Goal: Task Accomplishment & Management: Manage account settings

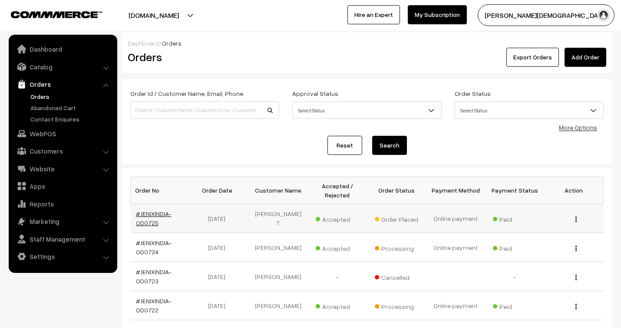
click at [161, 214] on link "#JENIXINDIA-OD0725" at bounding box center [154, 218] width 36 height 17
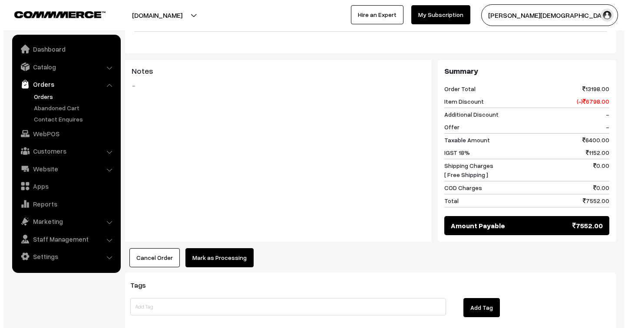
scroll to position [386, 0]
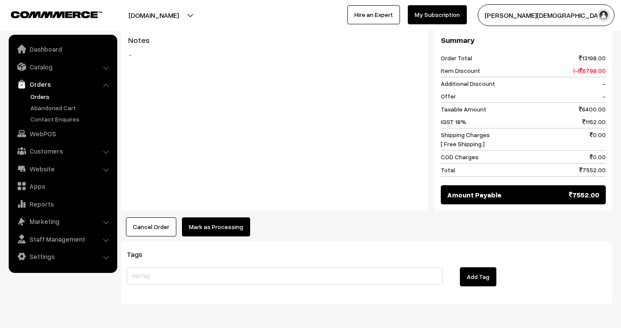
click at [232, 218] on button "Mark as Processing" at bounding box center [216, 227] width 68 height 19
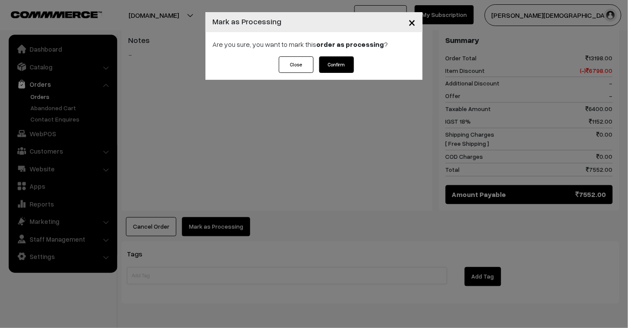
click at [345, 61] on button "Confirm" at bounding box center [336, 64] width 35 height 17
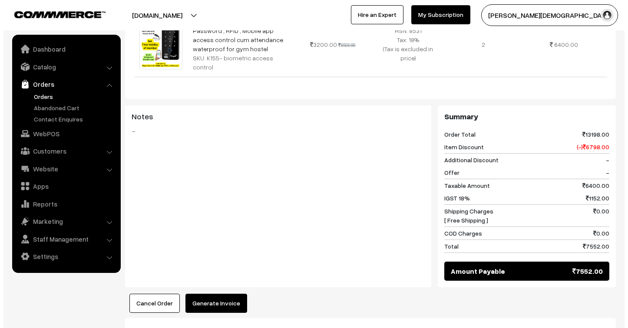
scroll to position [337, 0]
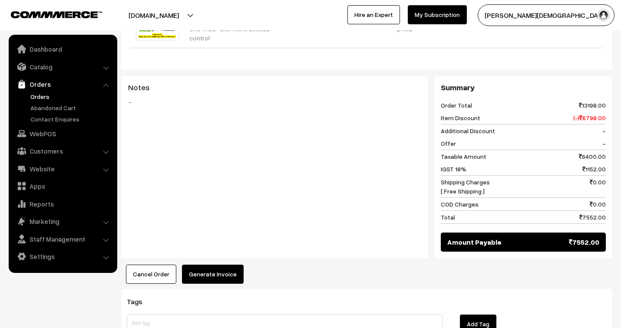
click at [224, 265] on button "Generate Invoice" at bounding box center [213, 274] width 62 height 19
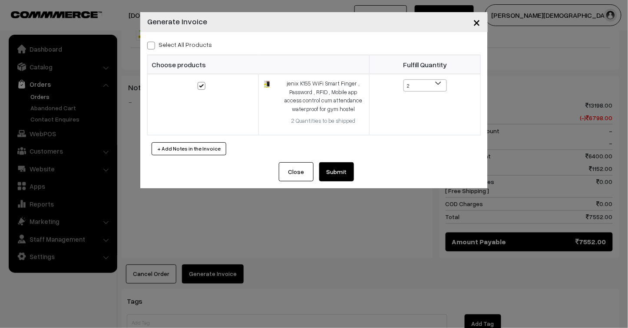
click at [345, 169] on button "Submit" at bounding box center [336, 171] width 35 height 19
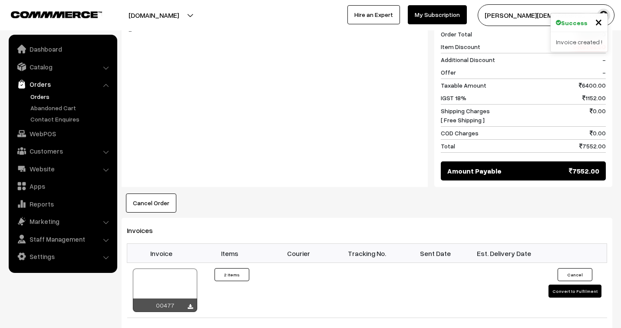
scroll to position [531, 0]
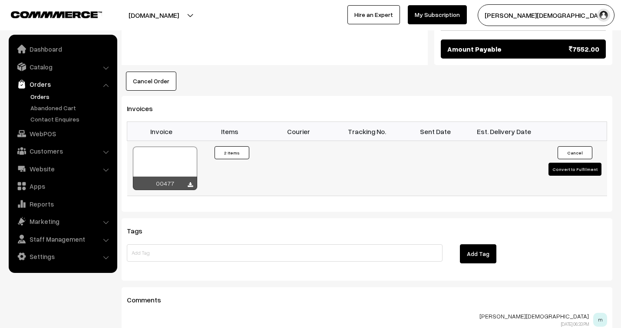
click at [166, 152] on div at bounding box center [165, 168] width 64 height 43
